Goal: Information Seeking & Learning: Find specific page/section

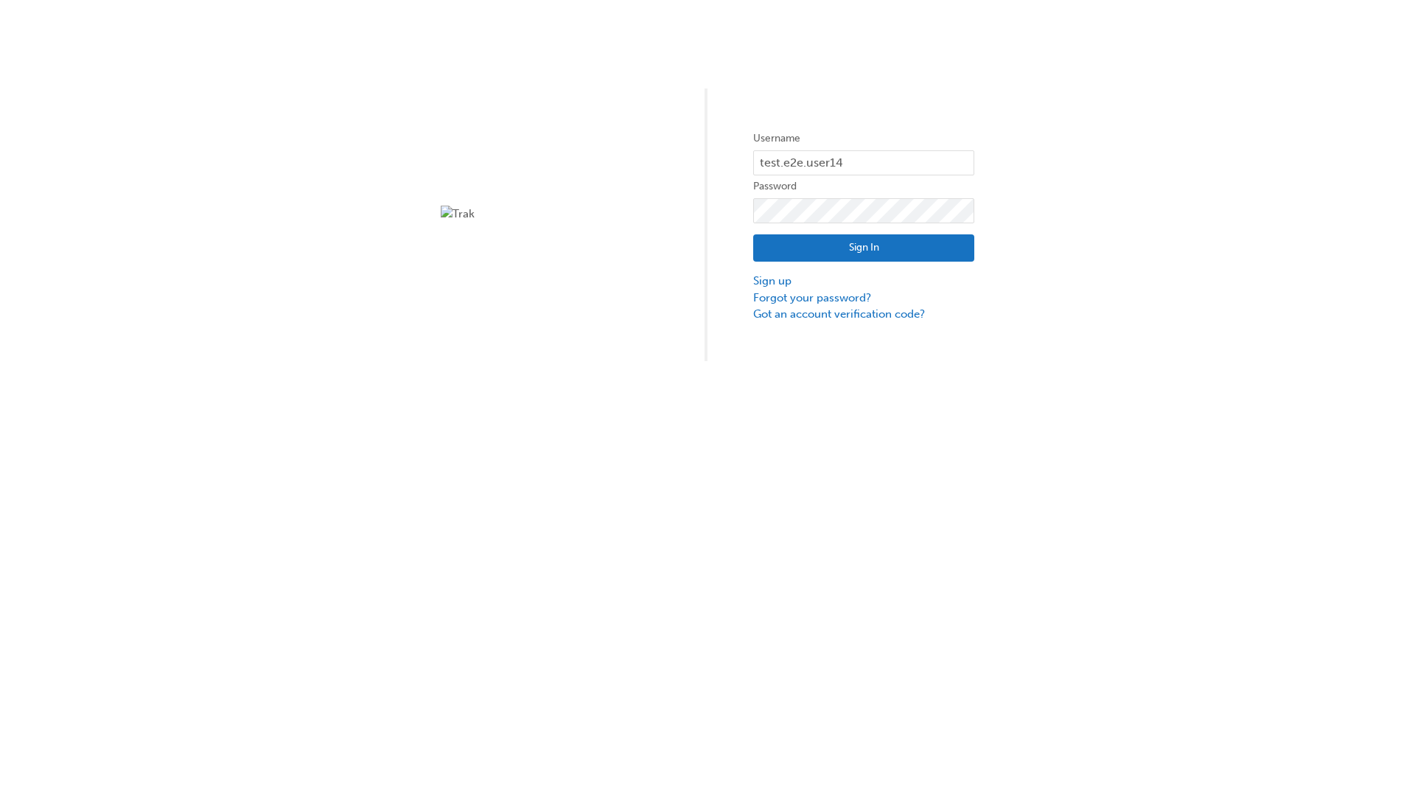
type input "test.e2e.user14"
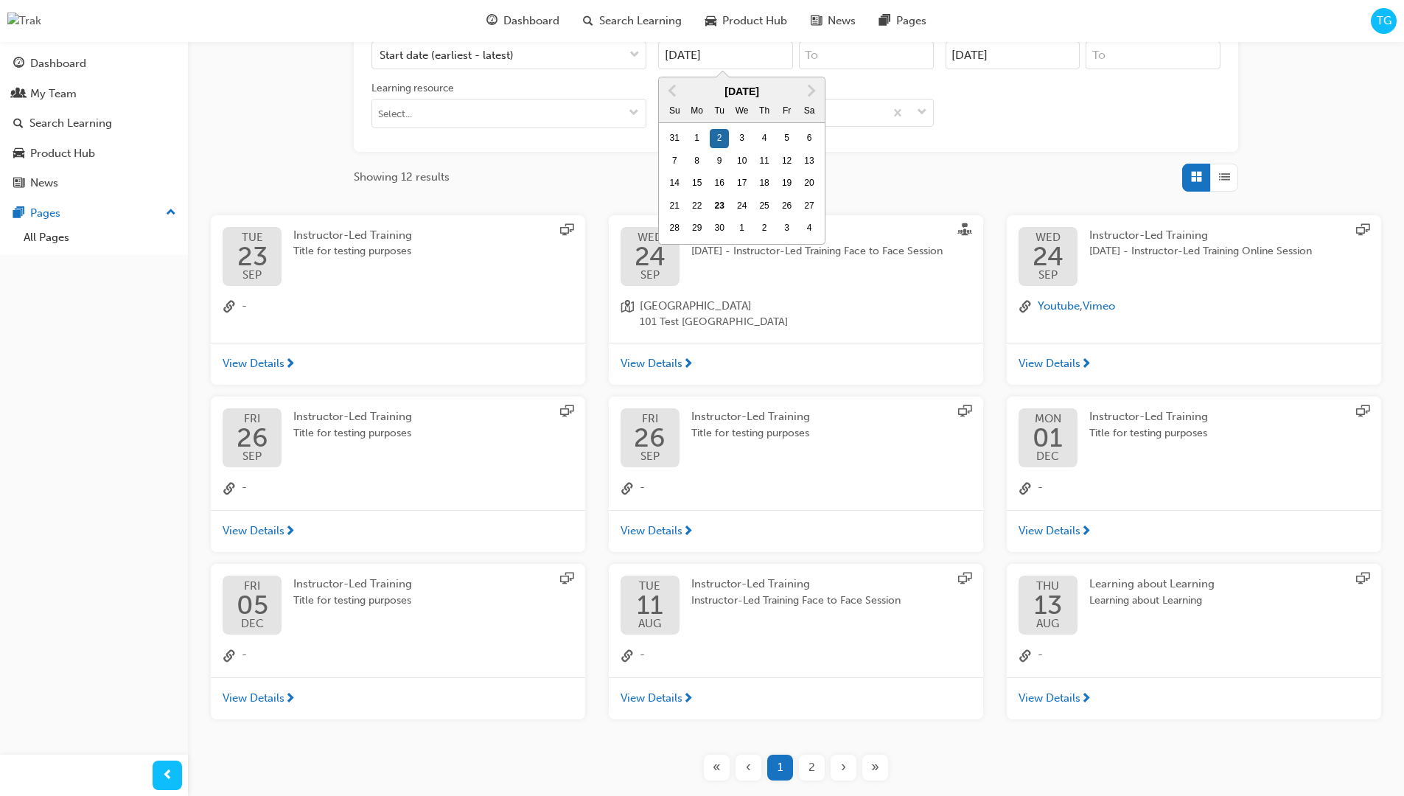
type input "[DATE]"
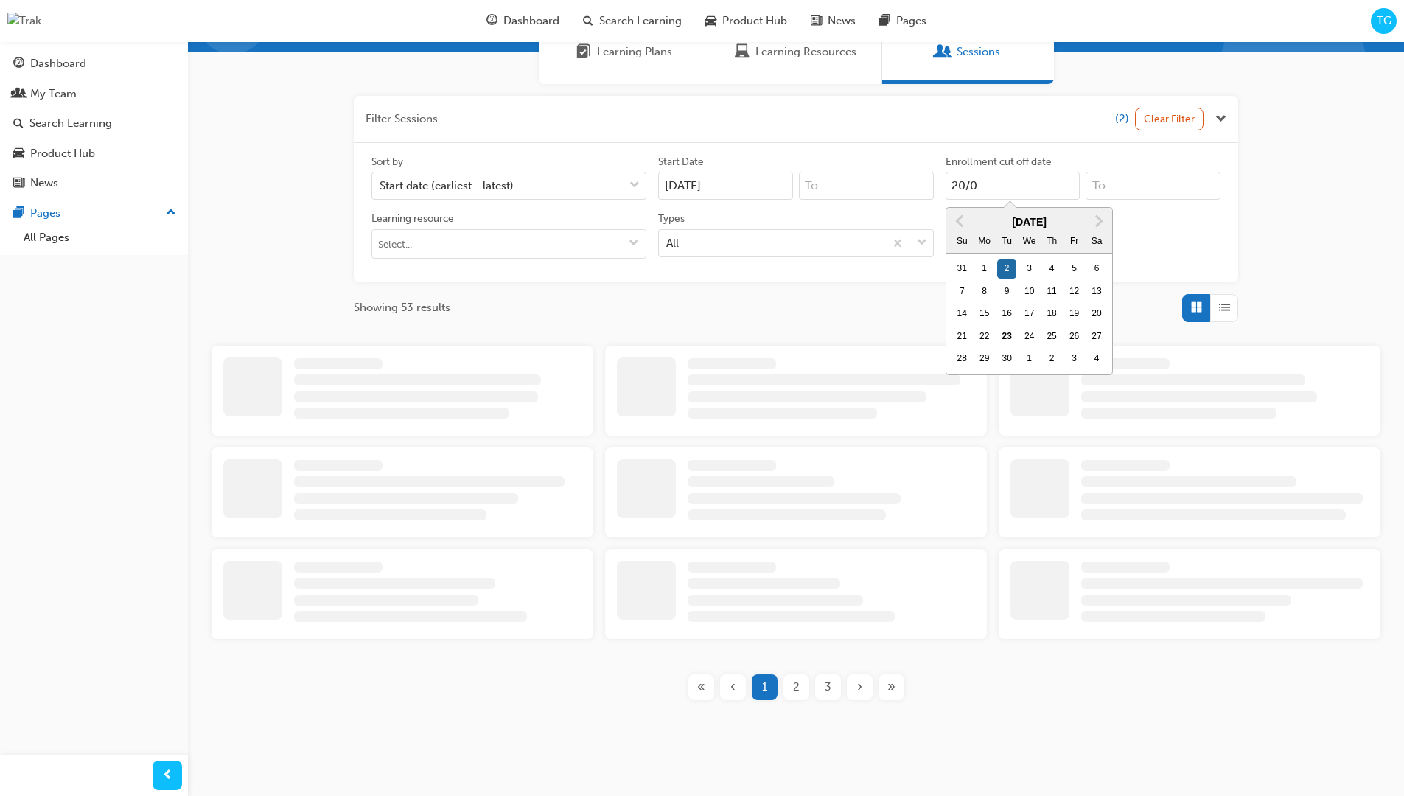
scroll to position [135, 0]
type input "[DATE]"
click at [668, 242] on input "Types All" at bounding box center [666, 242] width 1 height 13
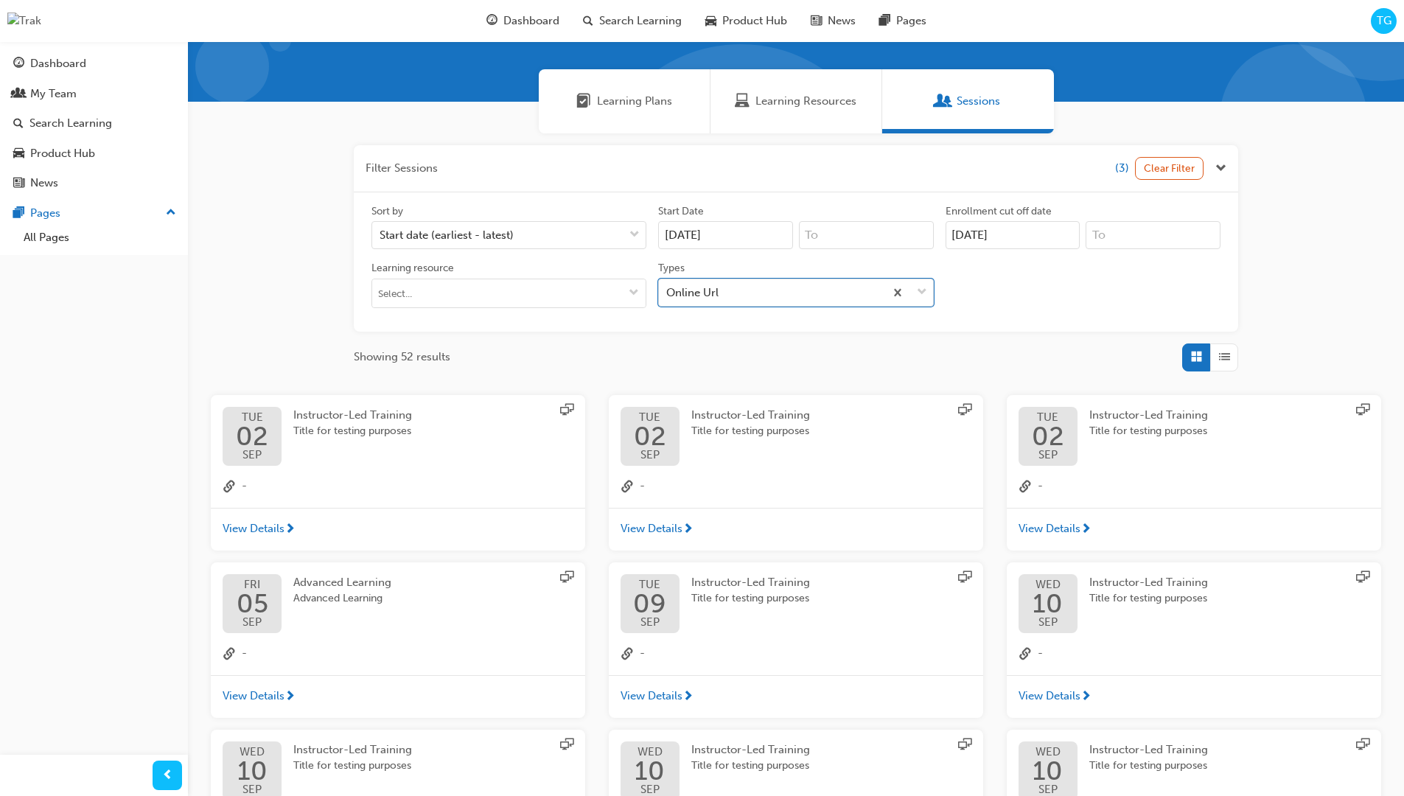
scroll to position [332, 0]
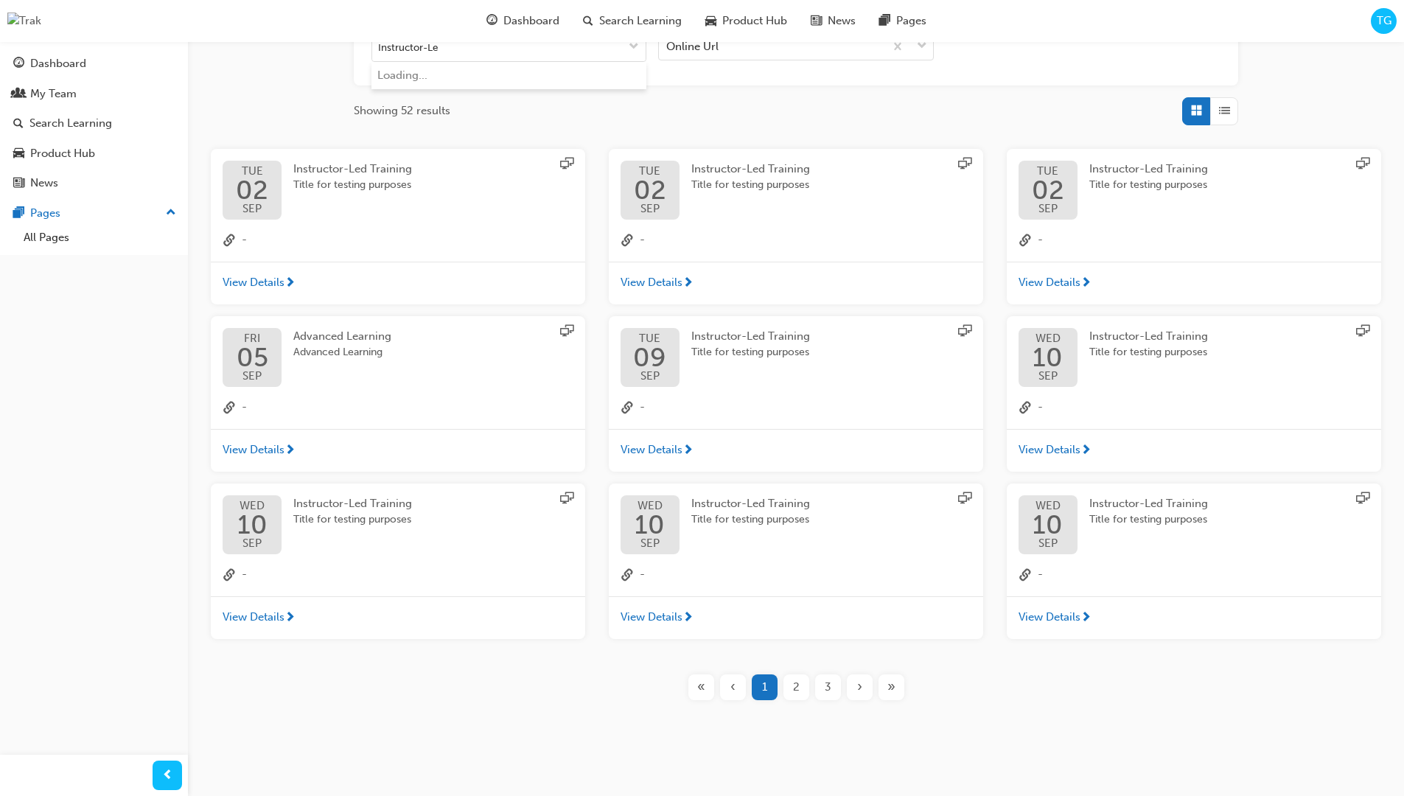
type input "Instructor-Led"
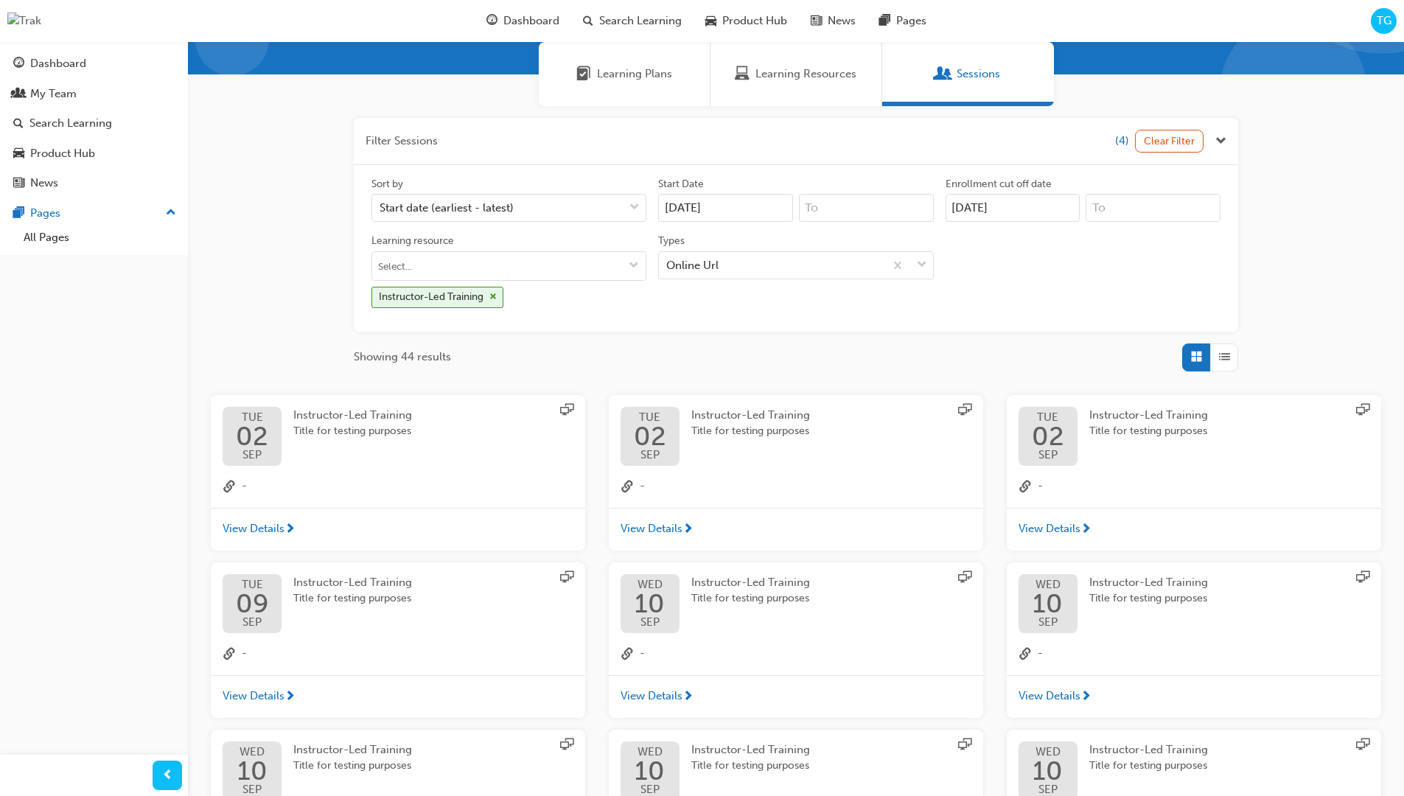
scroll to position [332, 0]
